Goal: Information Seeking & Learning: Find specific fact

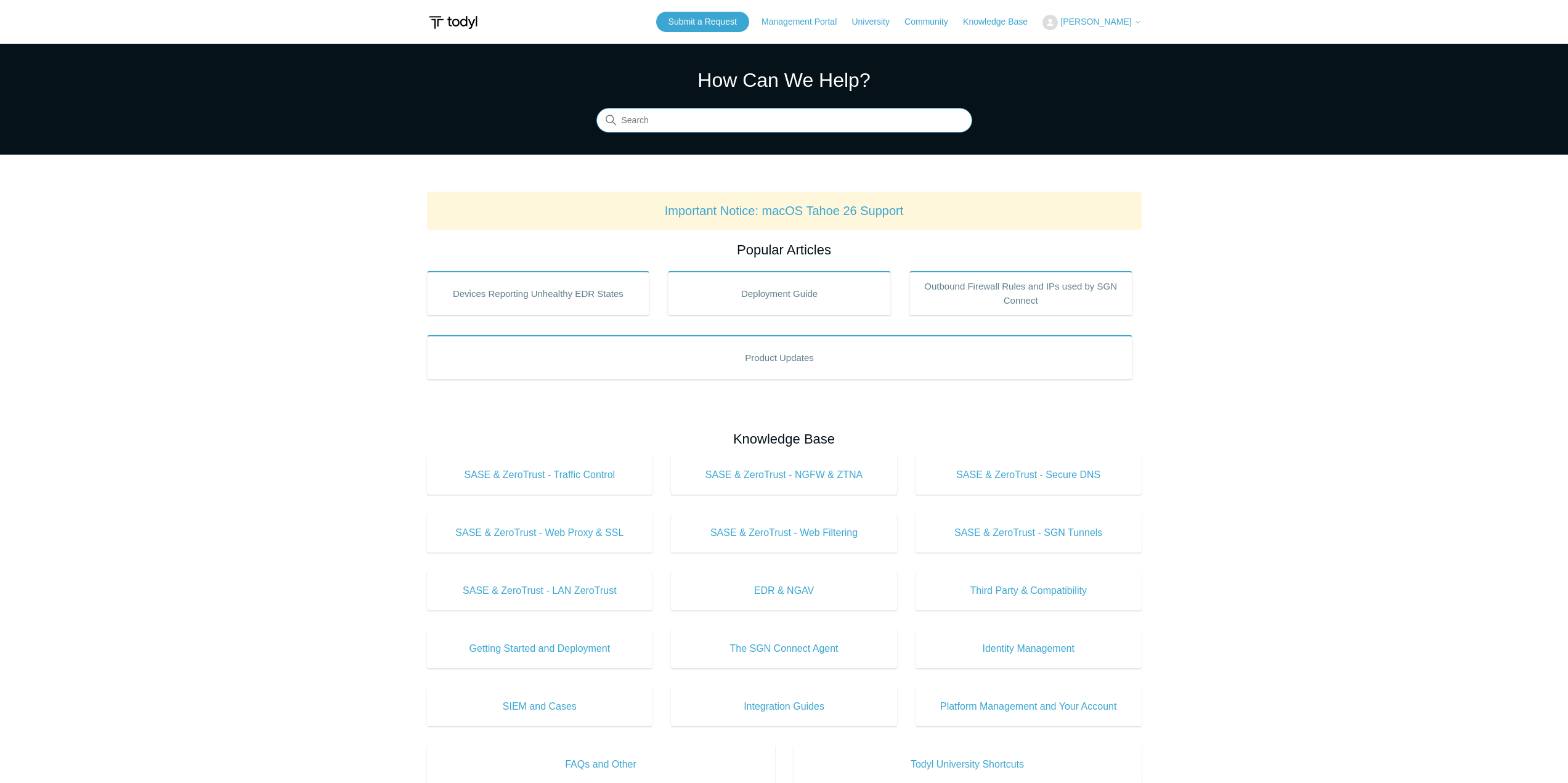
click at [867, 128] on input "Search" at bounding box center [784, 121] width 376 height 25
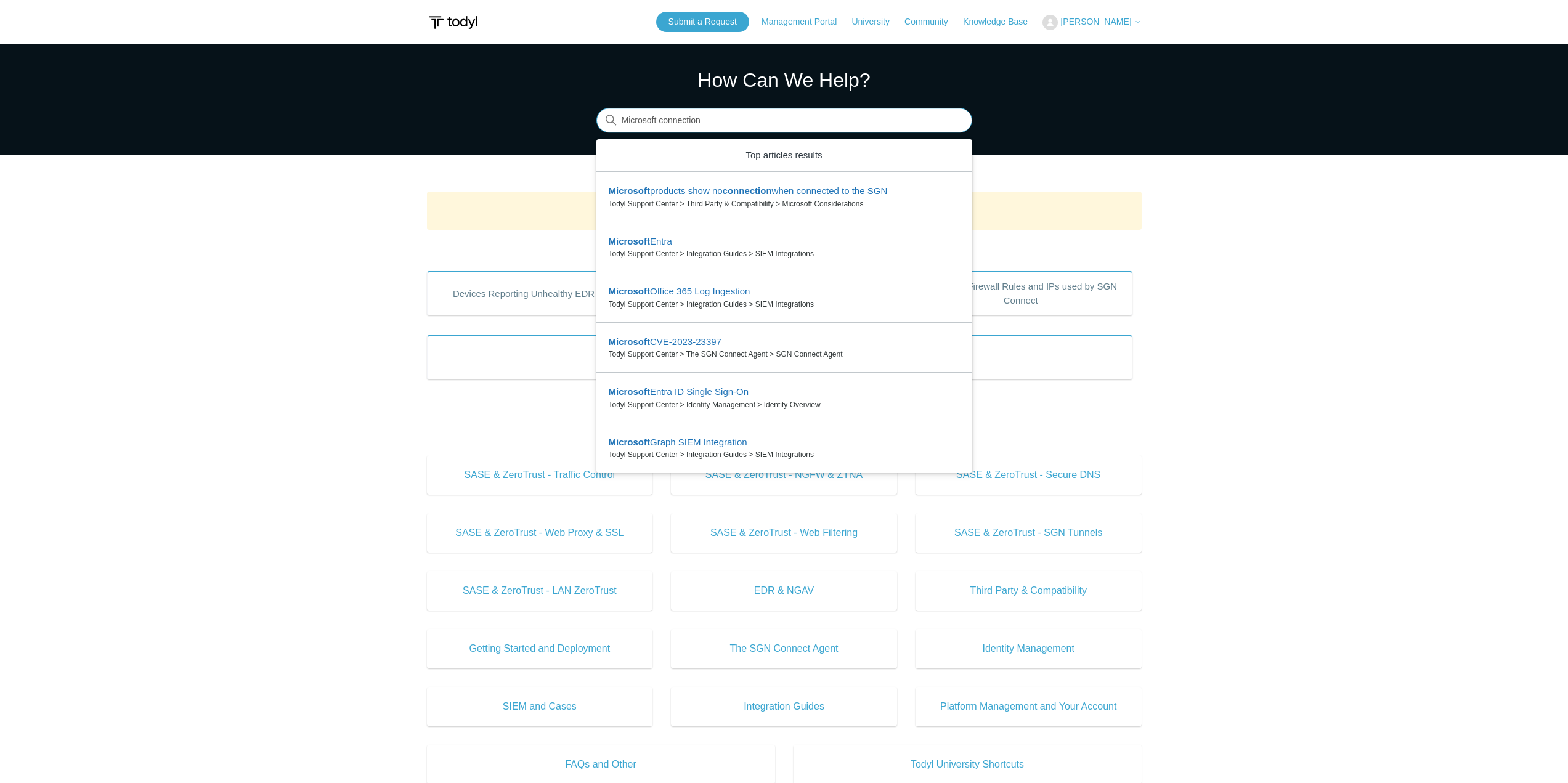
type input "Microsoft connection"
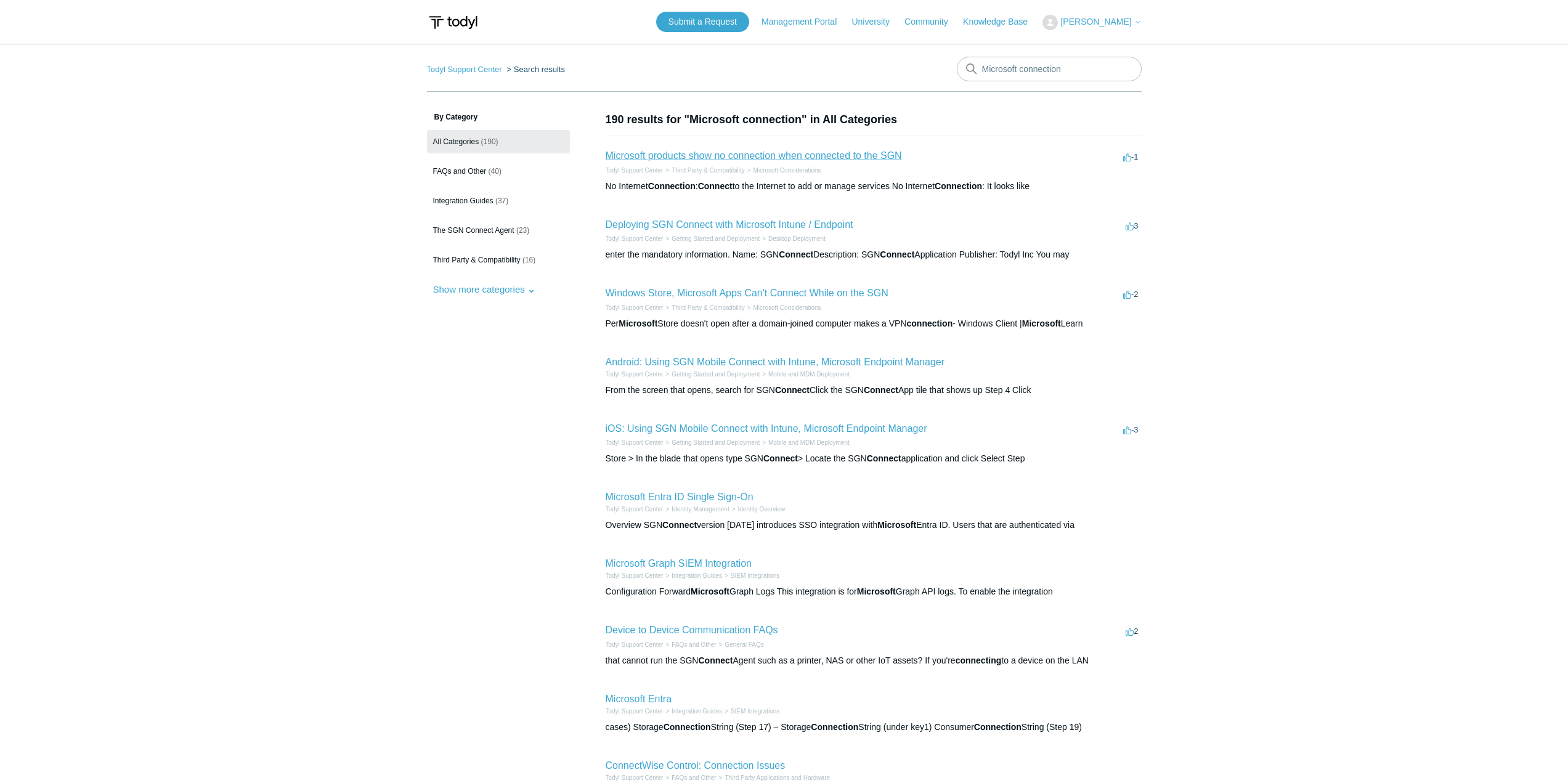
click at [813, 156] on link "Microsoft products show no connection when connected to the SGN" at bounding box center [754, 156] width 296 height 10
click at [853, 136] on li "Microsoft products show no connection when connected to the SGN -1 votes -1 Tod…" at bounding box center [874, 169] width 536 height 69
click at [852, 151] on link "Microsoft products show no connection when connected to the SGN" at bounding box center [754, 156] width 296 height 10
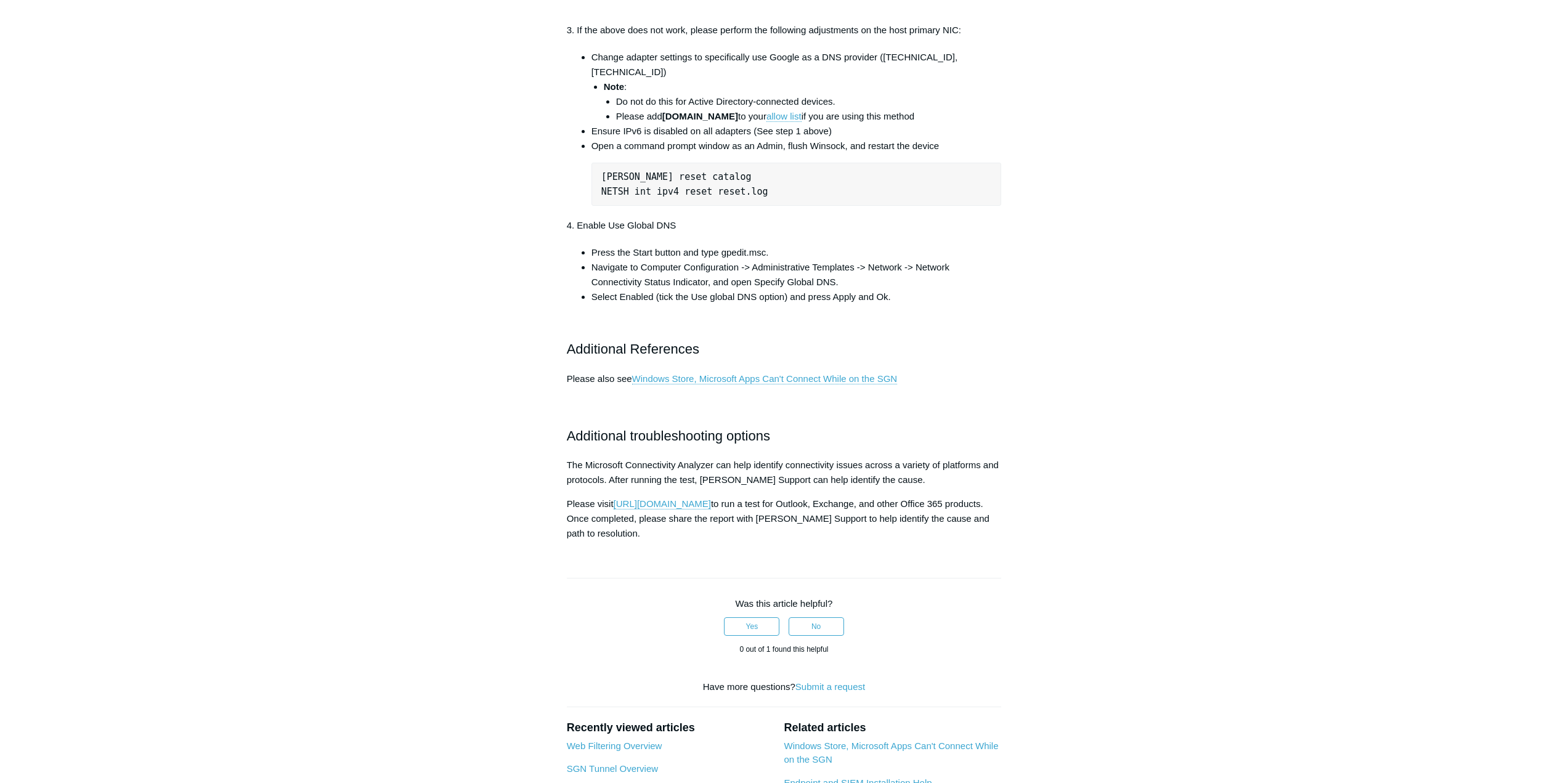
scroll to position [801, 0]
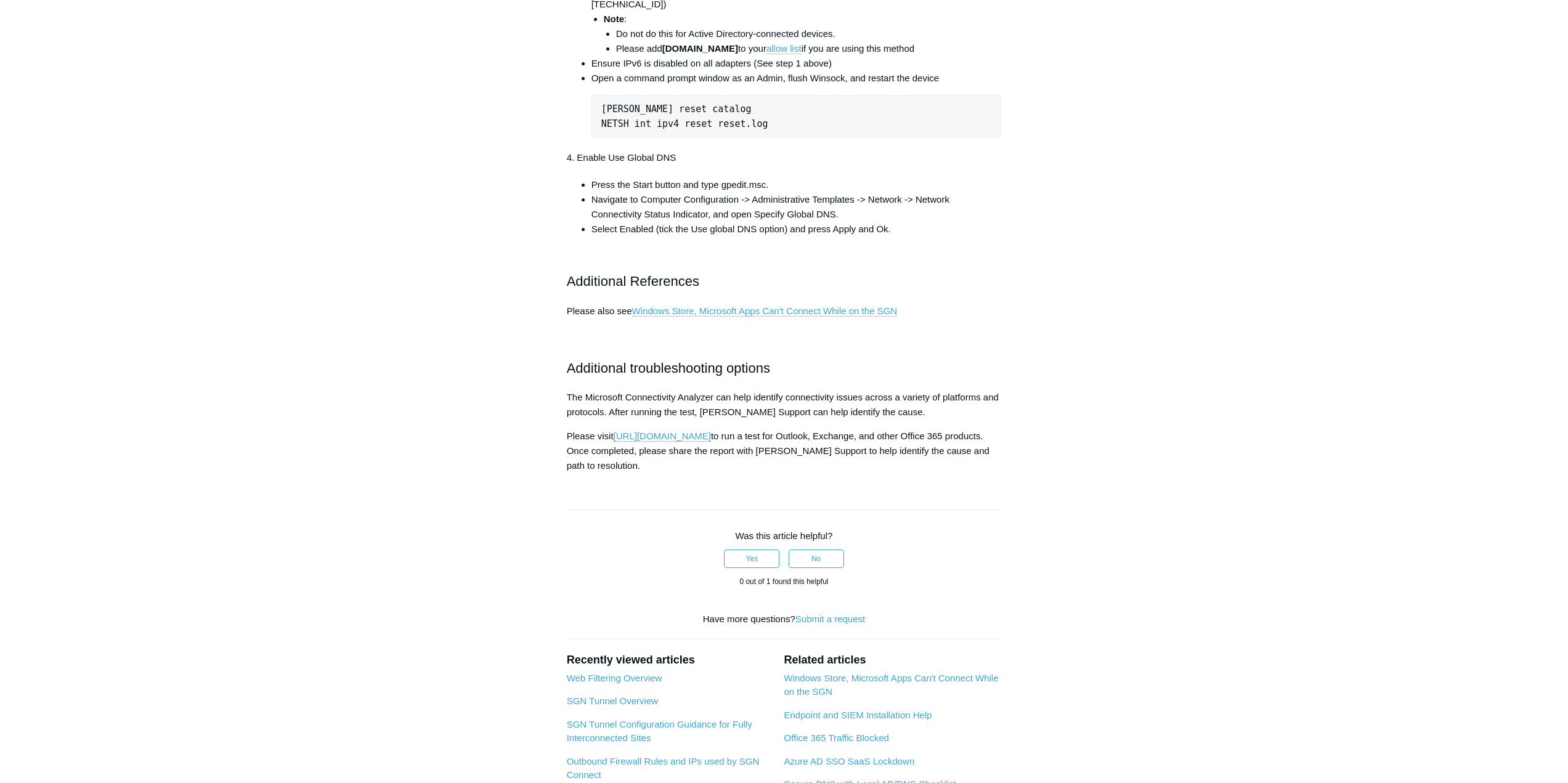
click at [773, 348] on p "Please also see Windows Store, Microsoft Apps Can't Connect While on the SGN" at bounding box center [784, 326] width 435 height 44
click at [773, 317] on link "Windows Store, Microsoft Apps Can't Connect While on the SGN" at bounding box center [764, 311] width 265 height 11
click at [711, 442] on link "[URL][DOMAIN_NAME]" at bounding box center [662, 436] width 98 height 11
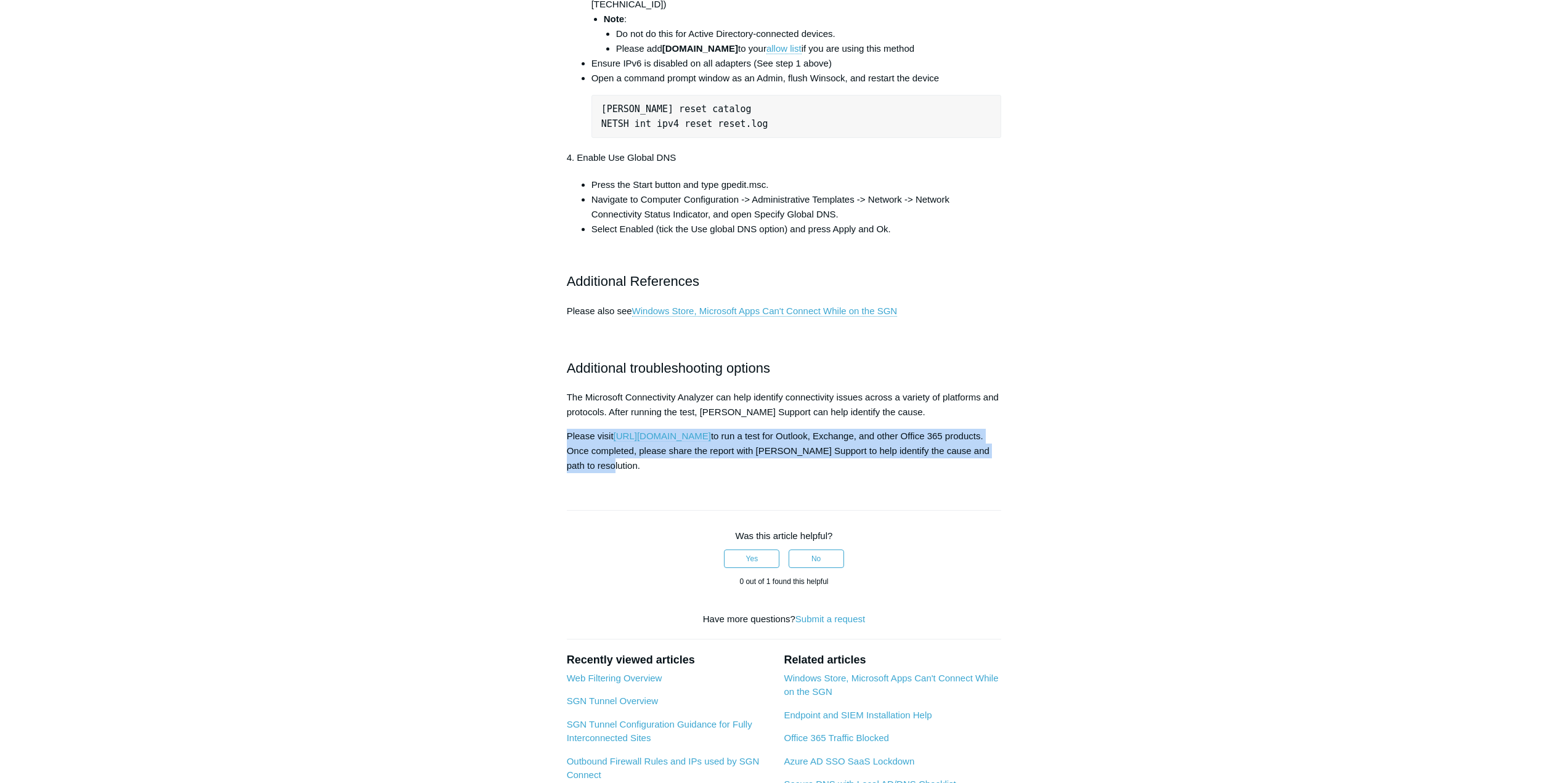
copy p "Please visit [URL][DOMAIN_NAME] to run a test for Outlook, Exchange, and other …"
drag, startPoint x: 661, startPoint y: 525, endPoint x: 565, endPoint y: 492, distance: 101.5
click at [565, 492] on article "Microsoft products show no connection when connected to the SGN Follow Not yet …" at bounding box center [784, 109] width 472 height 1596
